Goal: Information Seeking & Learning: Check status

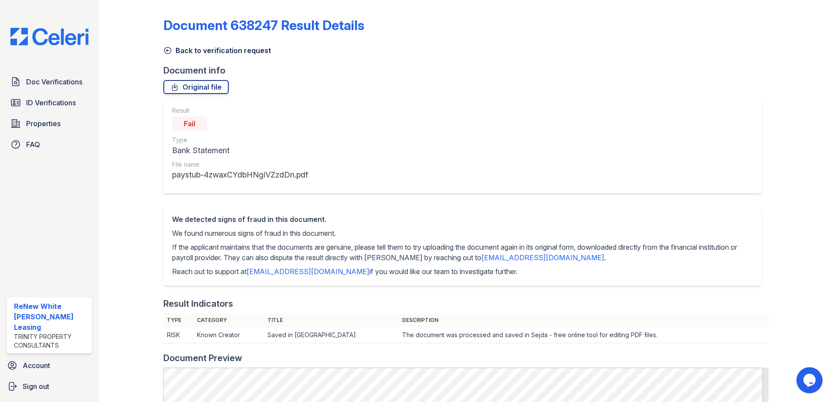
scroll to position [174, 0]
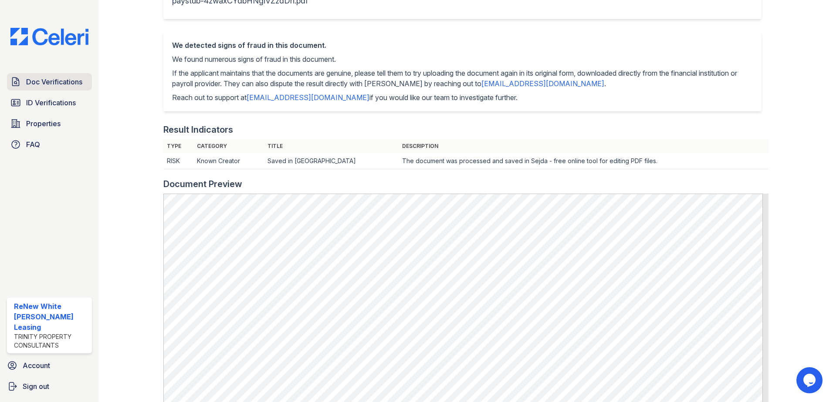
click at [36, 78] on span "Doc Verifications" at bounding box center [54, 82] width 56 height 10
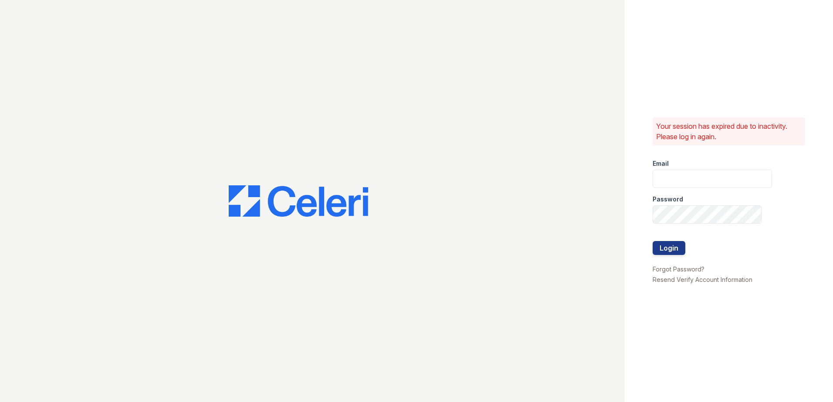
type input "[EMAIL_ADDRESS][DOMAIN_NAME]"
click at [672, 253] on button "Login" at bounding box center [668, 248] width 33 height 14
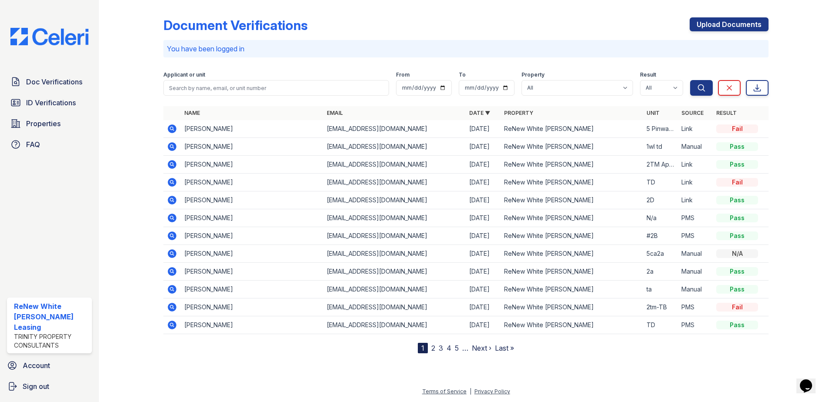
click at [432, 349] on link "2" at bounding box center [433, 348] width 4 height 9
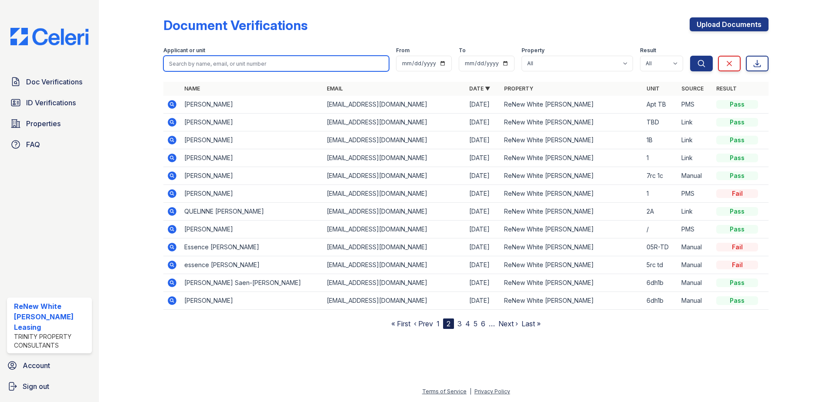
click at [213, 62] on input "search" at bounding box center [276, 64] width 226 height 16
type input "rpseline"
click at [690, 56] on button "Search" at bounding box center [701, 64] width 23 height 16
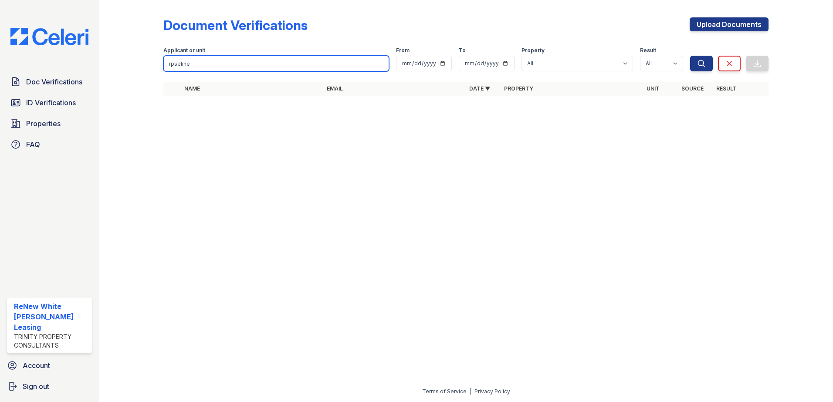
drag, startPoint x: 205, startPoint y: 64, endPoint x: 114, endPoint y: 77, distance: 91.6
click at [114, 77] on div "Document Verifications Upload Documents Filter Applicant or unit rpseline From …" at bounding box center [466, 59] width 706 height 118
type input "roseline"
click at [690, 56] on button "Search" at bounding box center [701, 64] width 23 height 16
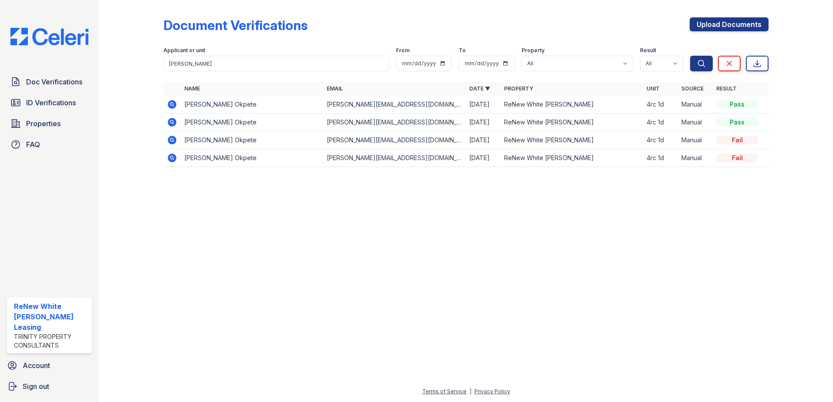
click at [170, 143] on icon at bounding box center [172, 140] width 9 height 9
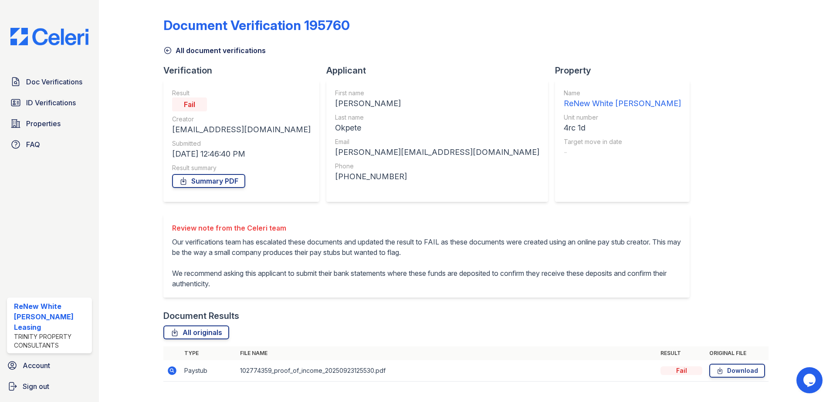
click at [167, 47] on icon at bounding box center [168, 50] width 7 height 7
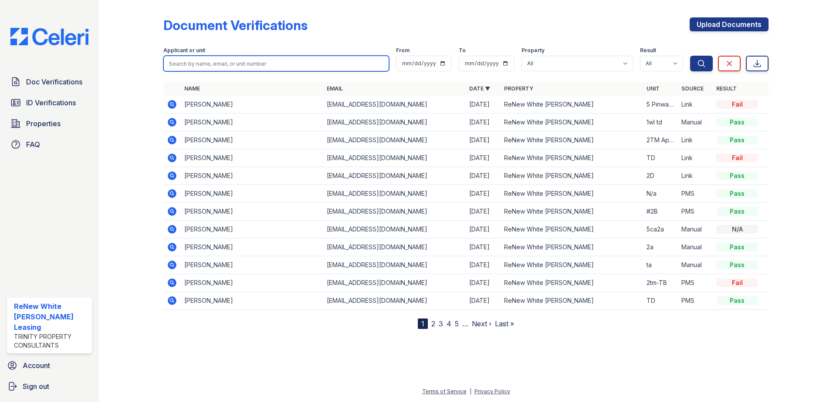
click at [247, 68] on input "search" at bounding box center [276, 64] width 226 height 16
type input "[PERSON_NAME]"
click at [690, 56] on button "Search" at bounding box center [701, 64] width 23 height 16
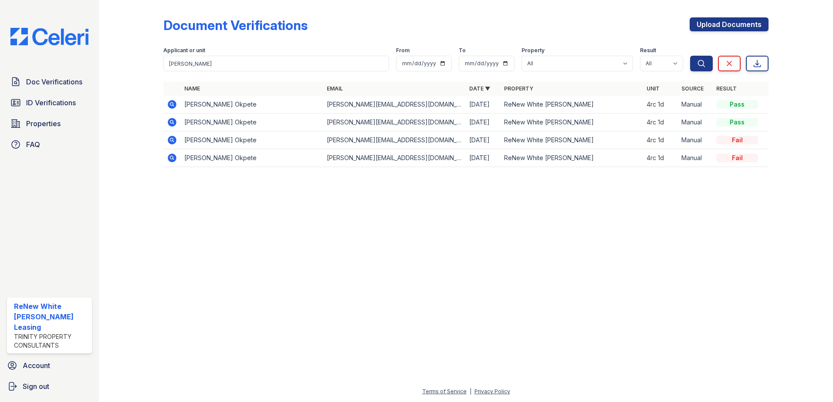
click at [171, 102] on icon at bounding box center [172, 104] width 9 height 9
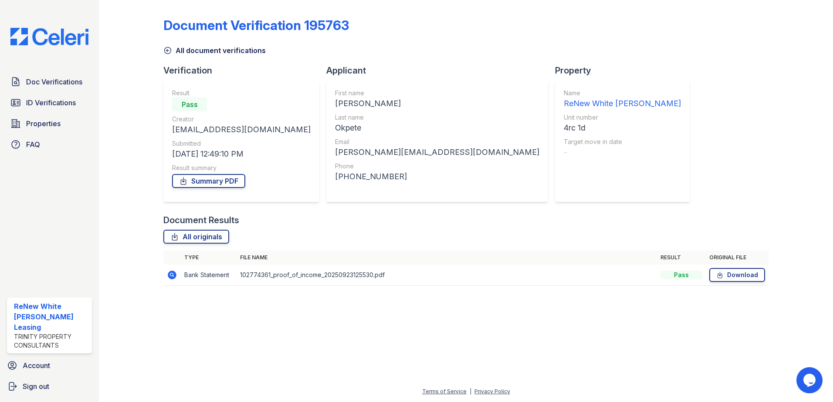
click at [171, 275] on icon at bounding box center [171, 274] width 2 height 2
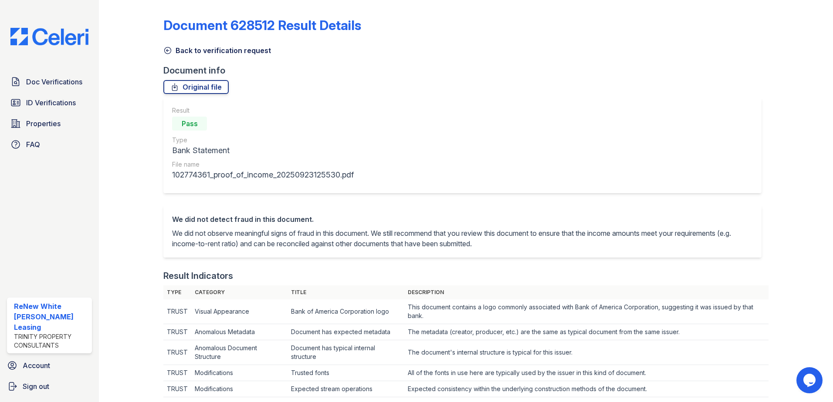
click at [170, 47] on icon at bounding box center [167, 50] width 9 height 9
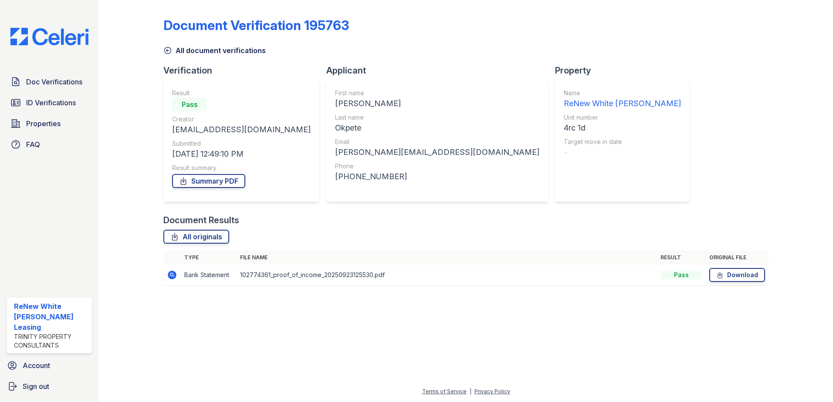
click at [166, 55] on link "All document verifications" at bounding box center [214, 50] width 102 height 10
